Goal: Transaction & Acquisition: Purchase product/service

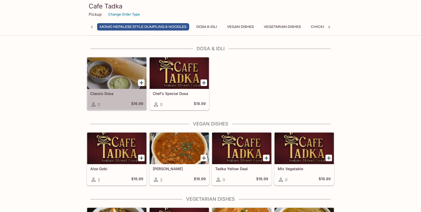
click at [119, 71] on div at bounding box center [116, 73] width 59 height 32
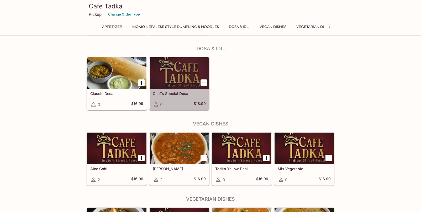
click at [179, 67] on div at bounding box center [179, 73] width 59 height 32
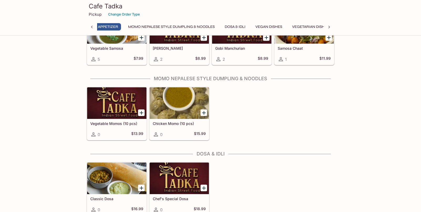
scroll to position [0, 2]
click at [93, 16] on p "Pickup" at bounding box center [95, 14] width 13 height 5
